Goal: Information Seeking & Learning: Learn about a topic

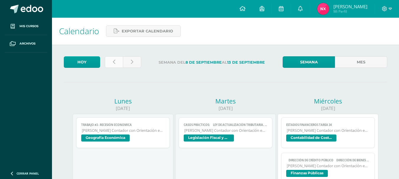
click at [120, 64] on link at bounding box center [114, 62] width 18 height 12
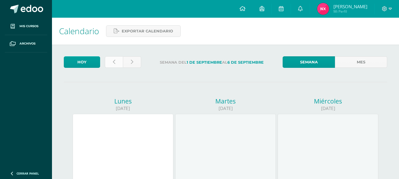
click at [120, 64] on link at bounding box center [114, 62] width 18 height 12
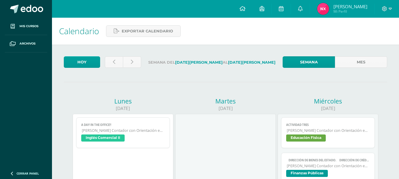
click at [307, 143] on link "Actividad Tres [PERSON_NAME] Contador con Orientación en Computación Educación …" at bounding box center [327, 132] width 93 height 31
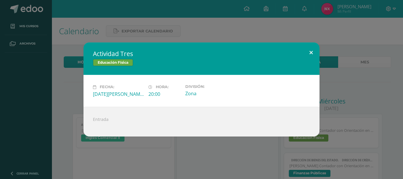
click at [314, 52] on button at bounding box center [311, 53] width 17 height 20
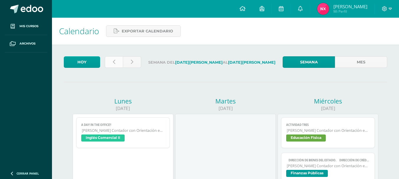
click at [115, 61] on icon at bounding box center [114, 62] width 2 height 5
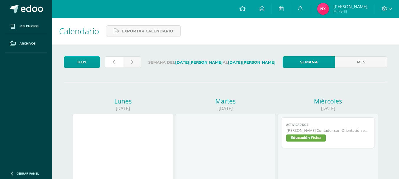
click at [115, 61] on icon at bounding box center [114, 62] width 2 height 5
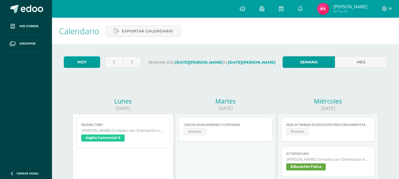
click at [292, 130] on span "Evento" at bounding box center [297, 131] width 22 height 7
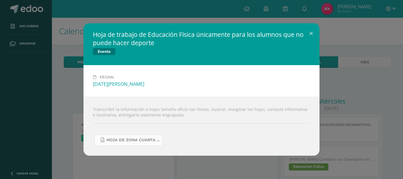
click at [145, 139] on span "Hoja de zona cuarta unidad Alumnos que no pueden hacer Educación Física 2025.do…" at bounding box center [133, 140] width 53 height 5
click at [308, 36] on button at bounding box center [311, 33] width 17 height 20
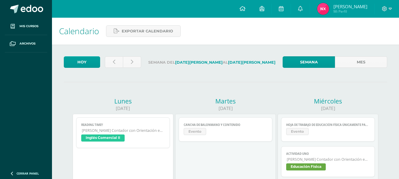
click at [200, 136] on span "Evento" at bounding box center [225, 132] width 83 height 9
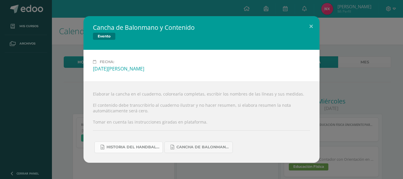
click at [134, 147] on span "Historia del handball.docx" at bounding box center [133, 147] width 53 height 5
